Goal: Task Accomplishment & Management: Use online tool/utility

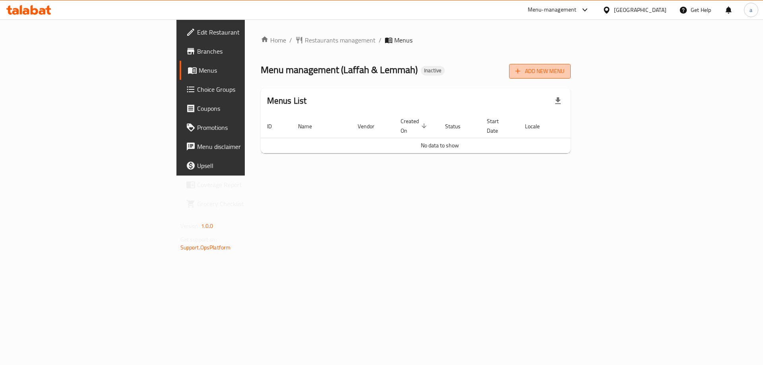
click at [564, 68] on span "Add New Menu" at bounding box center [539, 71] width 49 height 10
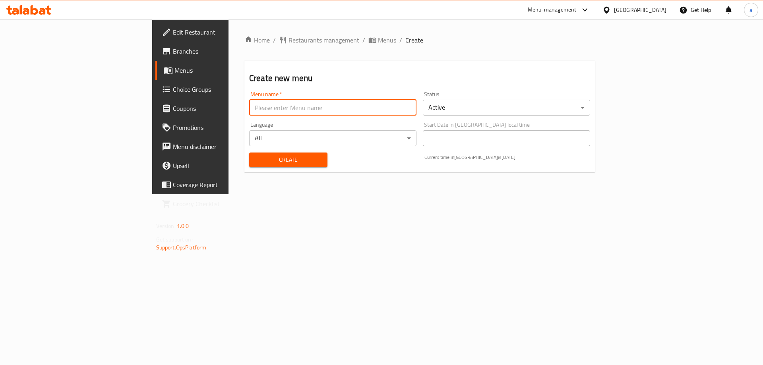
click at [312, 108] on input "text" at bounding box center [332, 108] width 167 height 16
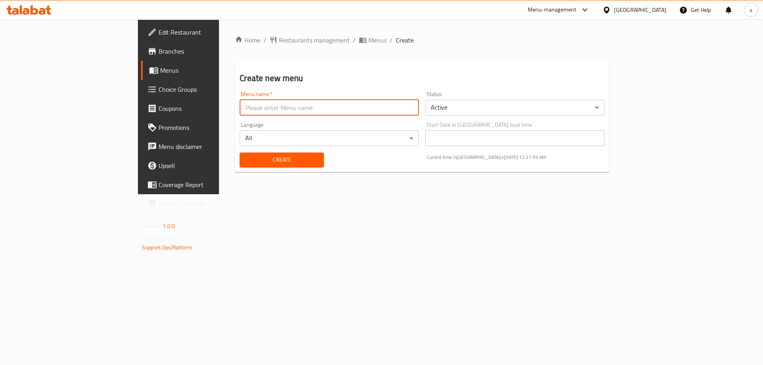
click at [240, 107] on input "text" at bounding box center [329, 108] width 179 height 16
type input "9"
type input "[DATE]"
click at [240, 153] on button "Create" at bounding box center [282, 160] width 84 height 15
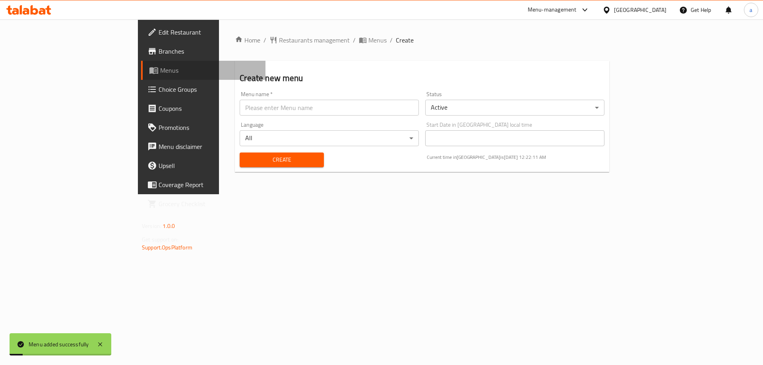
click at [160, 68] on span "Menus" at bounding box center [209, 71] width 99 height 10
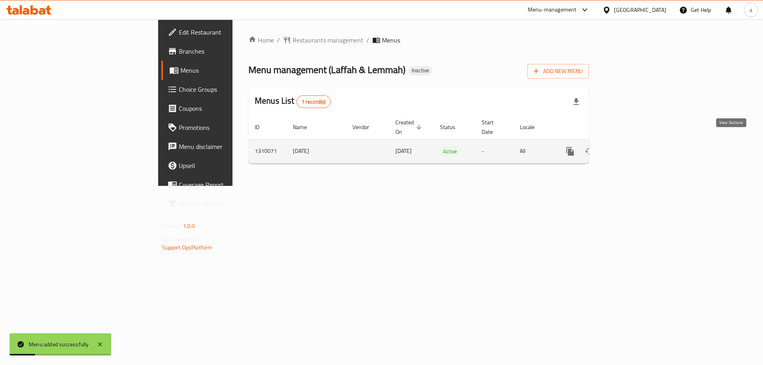
click at [637, 143] on link "enhanced table" at bounding box center [627, 151] width 19 height 19
